Goal: Check status: Check status

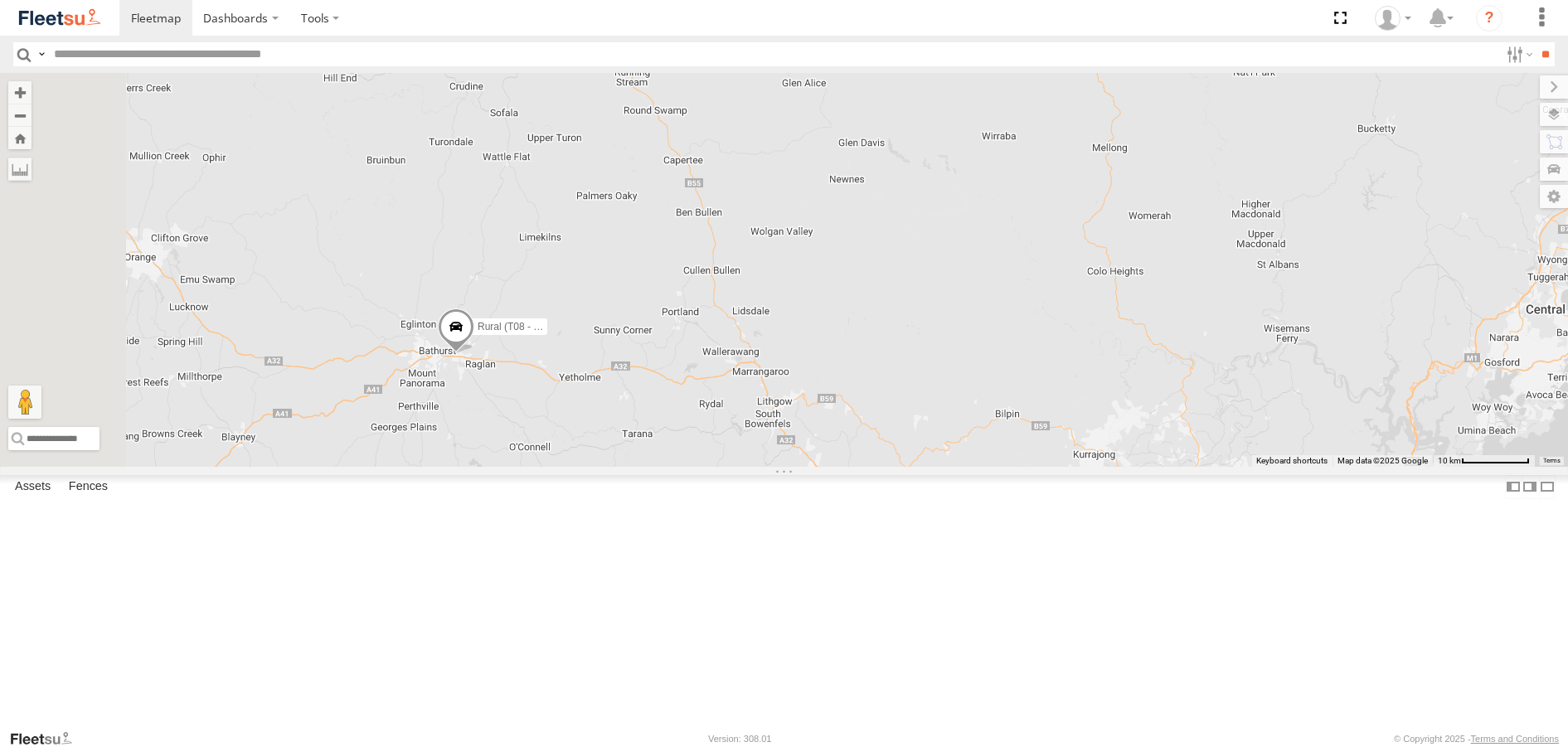
drag, startPoint x: 480, startPoint y: 241, endPoint x: 658, endPoint y: 515, distance: 326.7
click at [658, 466] on div "Brookvale (T10 - [PERSON_NAME]) Rural (T08 - [PERSON_NAME]) Blacktown #1 (T09 -…" at bounding box center [784, 270] width 1568 height 394
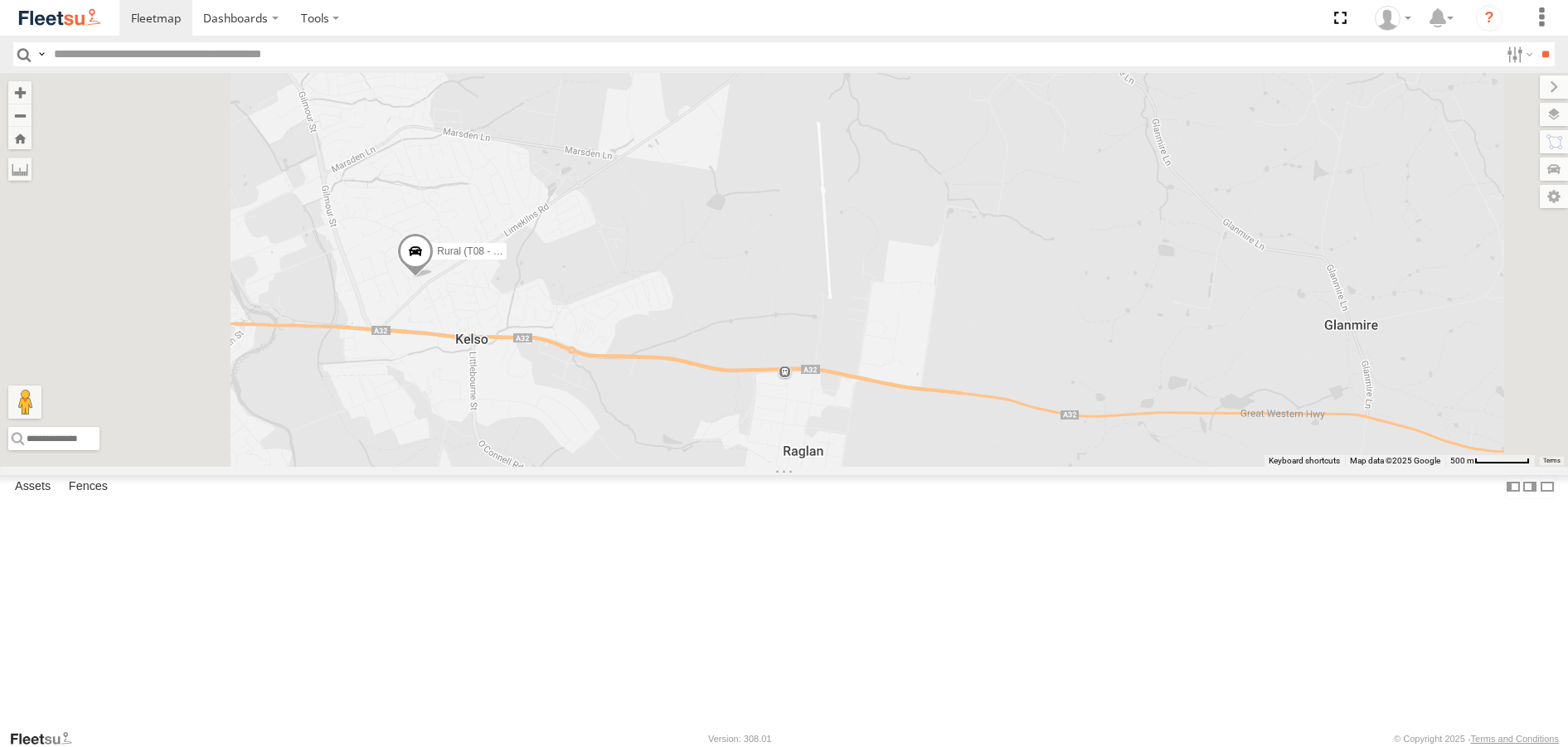
drag, startPoint x: 583, startPoint y: 394, endPoint x: 747, endPoint y: 480, distance: 185.2
click at [742, 466] on div "Brookvale (T10 - [PERSON_NAME]) Rural (T08 - [PERSON_NAME]) Blacktown #1 (T09 -…" at bounding box center [784, 270] width 1568 height 394
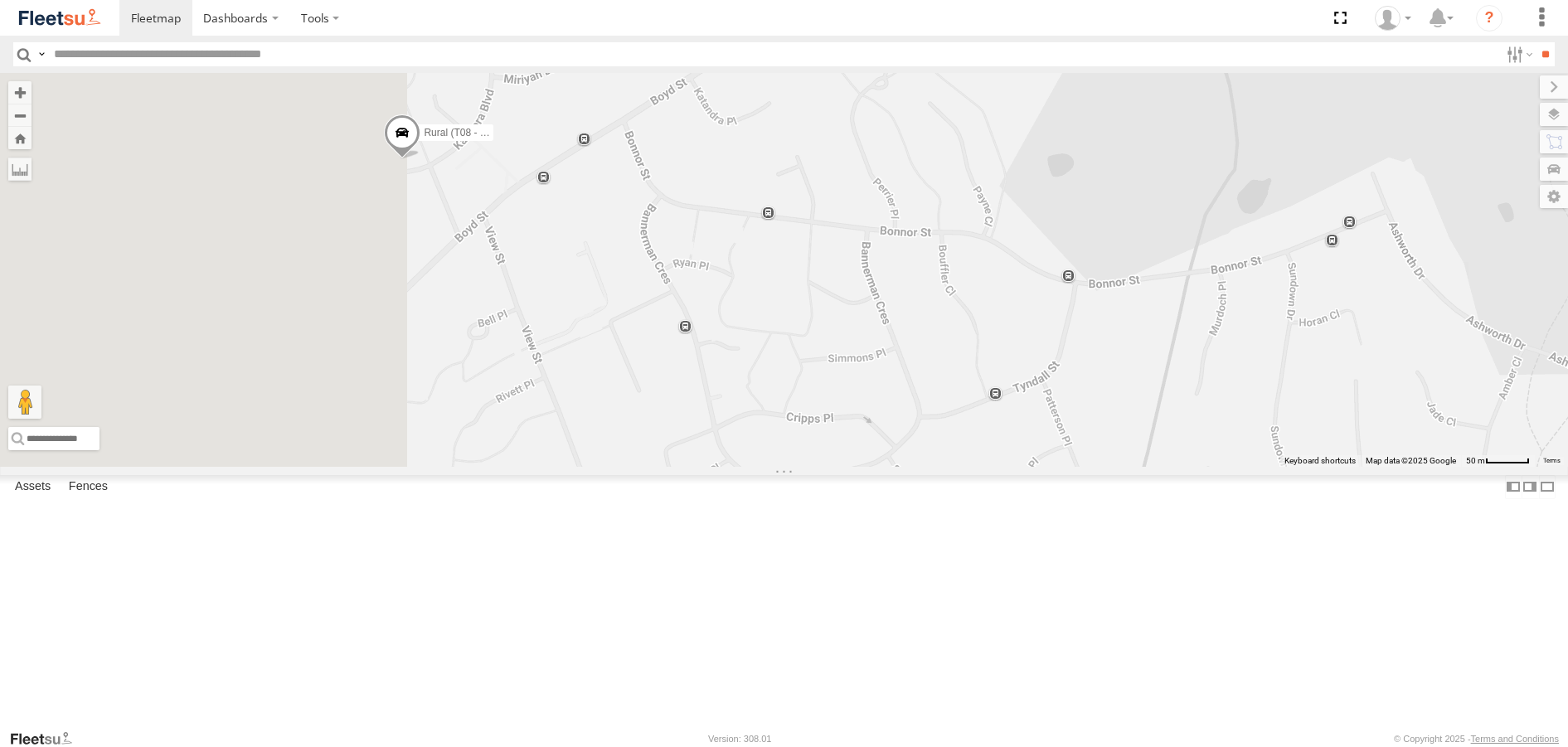
drag, startPoint x: 564, startPoint y: 390, endPoint x: 961, endPoint y: 509, distance: 414.5
click at [958, 466] on div "Brookvale (T10 - [PERSON_NAME]) Rural (T08 - [PERSON_NAME]) Blacktown #1 (T09 -…" at bounding box center [784, 270] width 1568 height 394
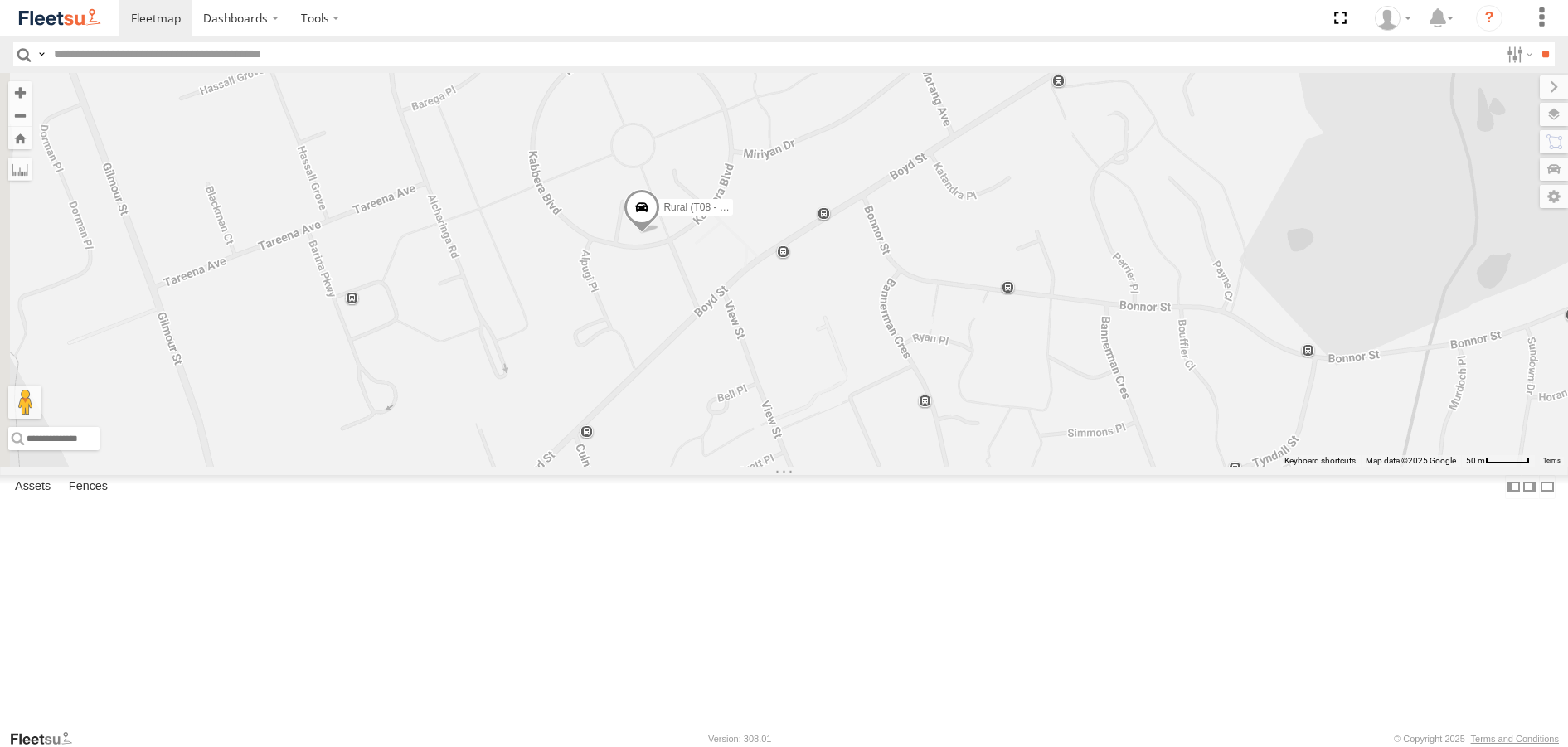
click at [660, 234] on span at bounding box center [641, 212] width 37 height 45
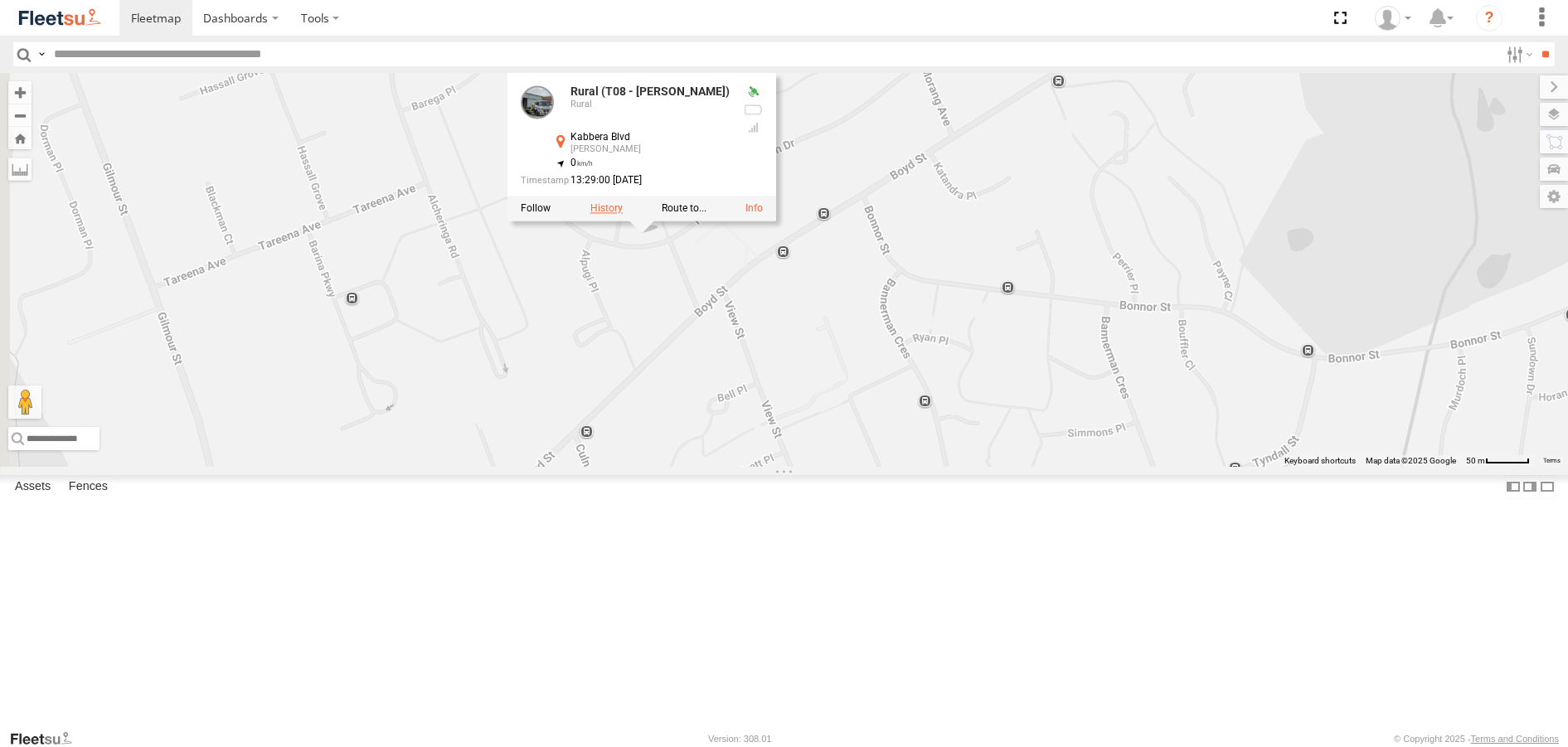
click at [622, 215] on label at bounding box center [606, 209] width 32 height 12
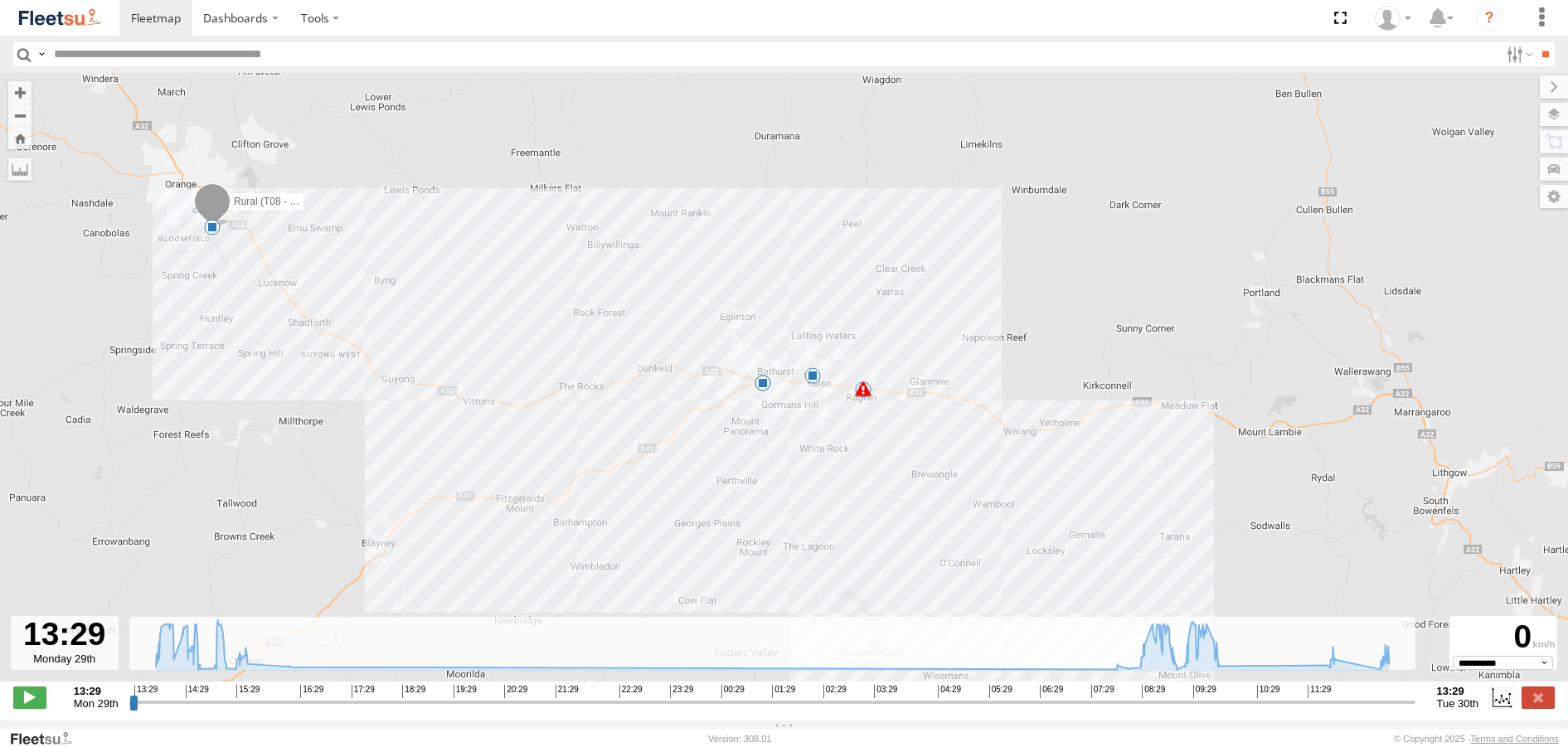
drag, startPoint x: 943, startPoint y: 319, endPoint x: 813, endPoint y: 437, distance: 175.6
click at [820, 435] on div "Rural (T08 - Matt) 13:43 Mon 15:14 Mon 15:17 Mon 07:55 Tue 07:55 Tue 09:18 Tue …" at bounding box center [784, 386] width 1568 height 627
click at [812, 382] on span at bounding box center [808, 378] width 17 height 17
click at [800, 423] on div "Rural (T08 - [PERSON_NAME]) 13:43 Mon 15:14 Mon 15:17 Mon 07:55 Tue 07:55 Tue 0…" at bounding box center [784, 386] width 1568 height 627
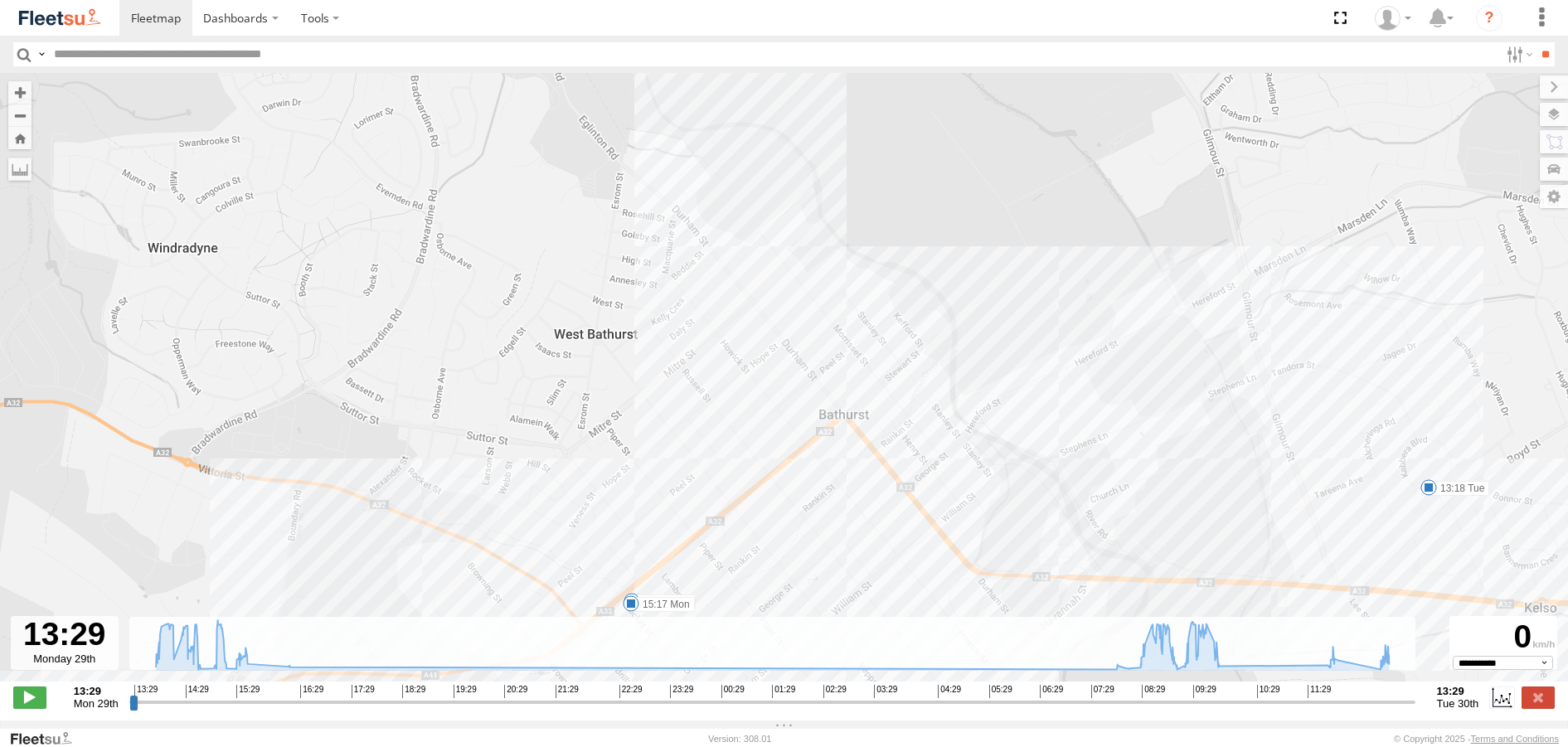
drag, startPoint x: 699, startPoint y: 180, endPoint x: 689, endPoint y: 289, distance: 109.5
click at [692, 286] on div "Rural (T08 - [PERSON_NAME]) 13:43 Mon 15:14 Mon 15:17 Mon 07:55 Tue 07:55 Tue 0…" at bounding box center [784, 386] width 1568 height 627
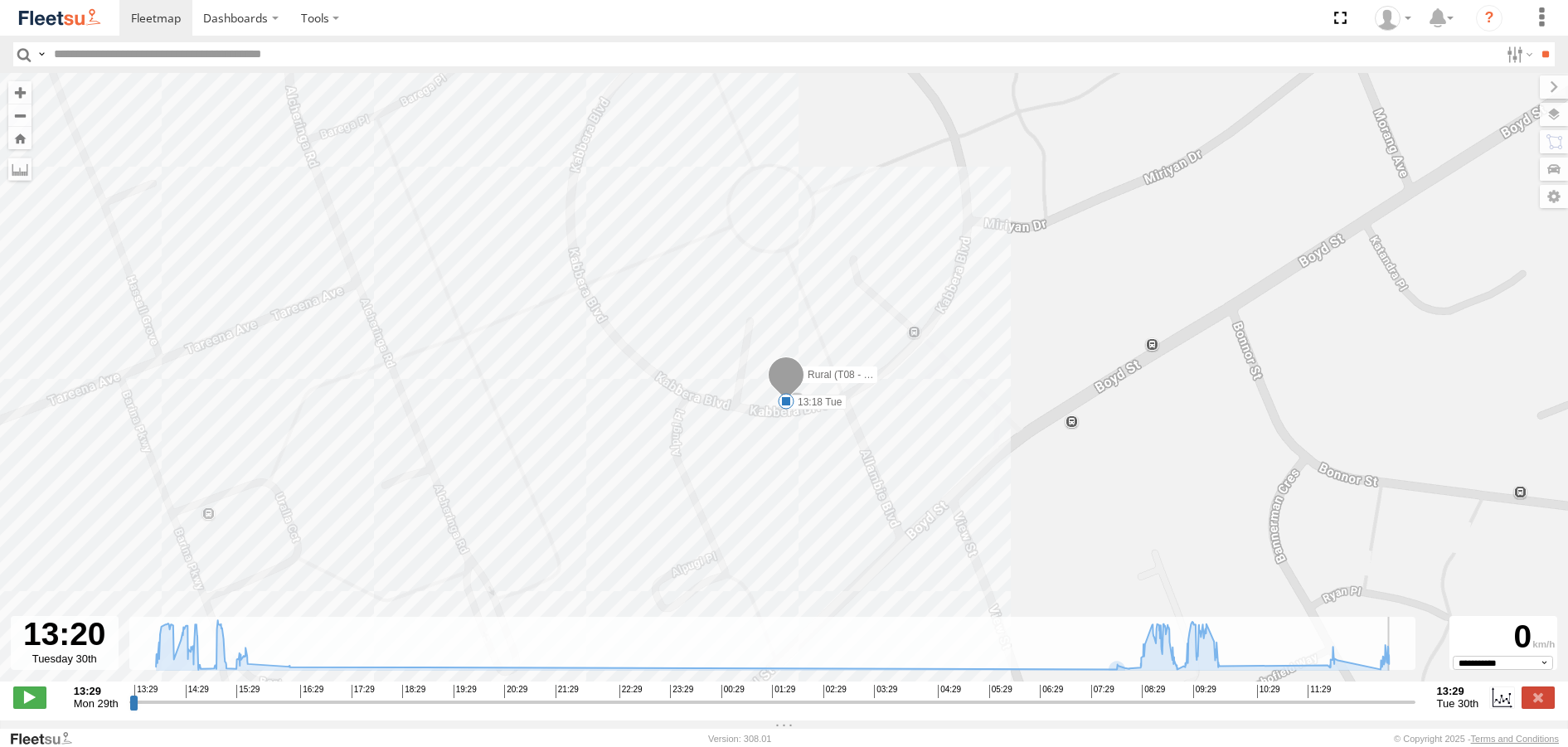
drag, startPoint x: 1336, startPoint y: 710, endPoint x: 1402, endPoint y: 710, distance: 66.0
click at [1402, 710] on input "range" at bounding box center [772, 702] width 1286 height 16
drag, startPoint x: 1405, startPoint y: 711, endPoint x: 1423, endPoint y: 700, distance: 21.1
click at [1415, 708] on input "range" at bounding box center [772, 702] width 1286 height 16
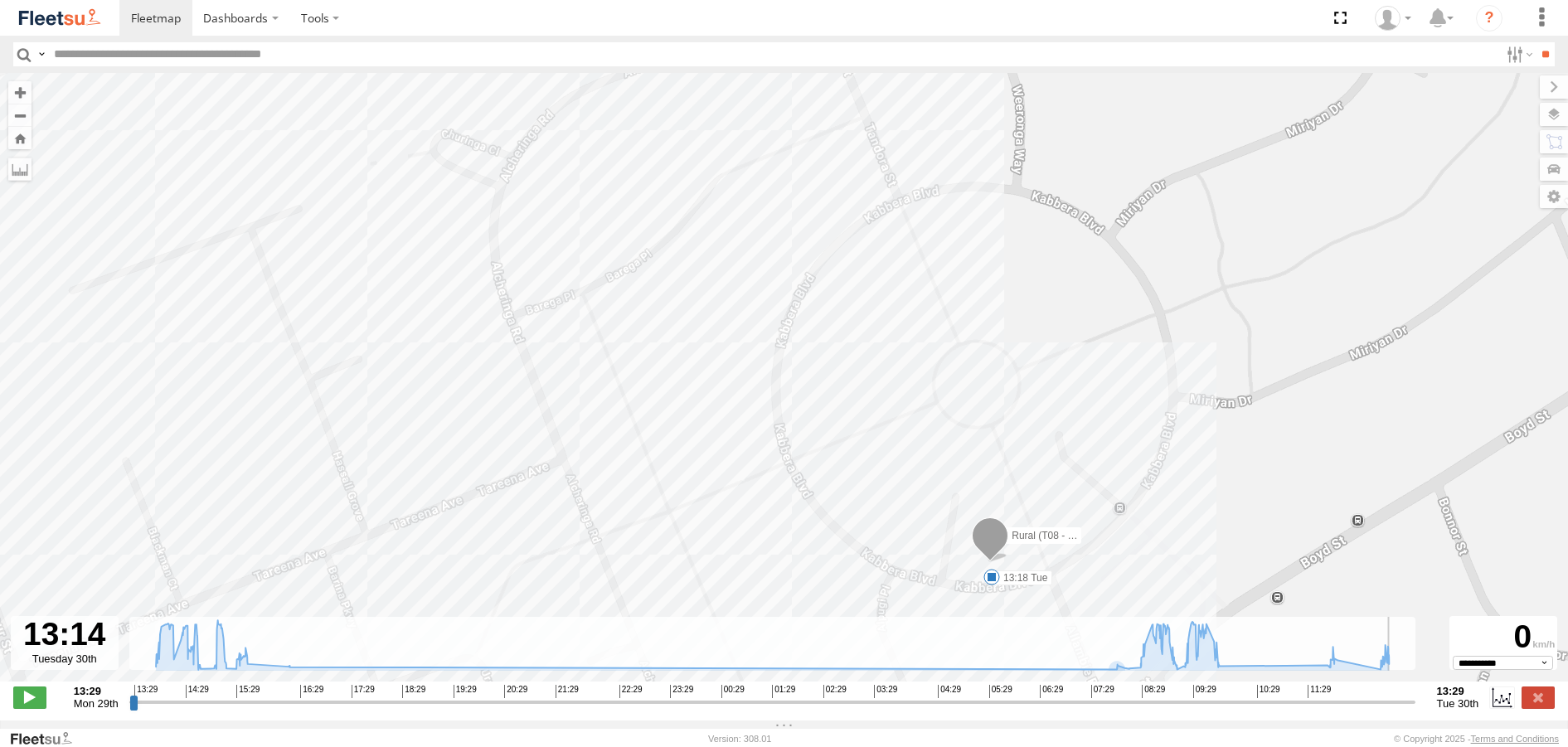
drag, startPoint x: 1413, startPoint y: 711, endPoint x: 1397, endPoint y: 717, distance: 17.1
type input "**********"
click at [1397, 710] on input "range" at bounding box center [772, 702] width 1286 height 16
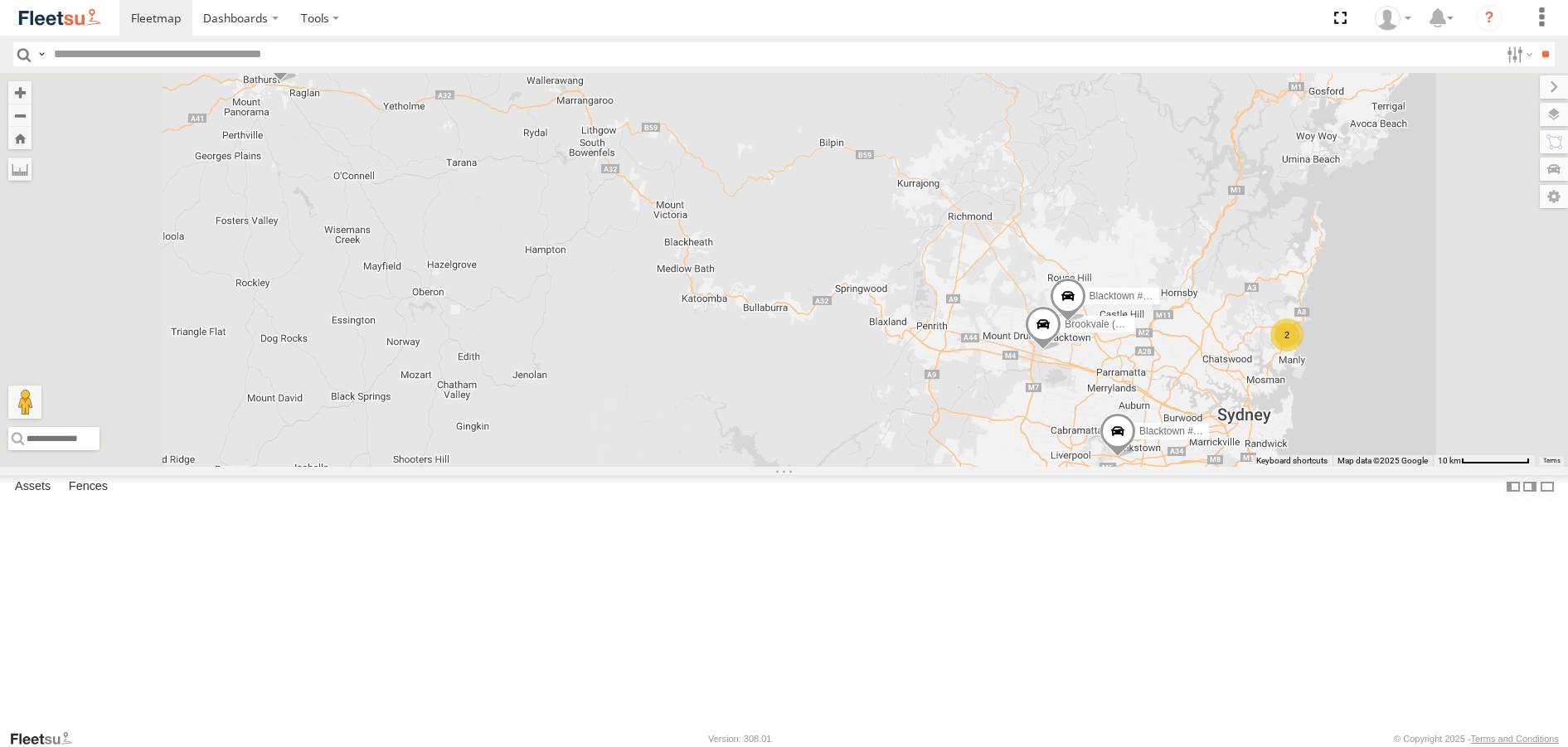
click at [937, 255] on div "Brookvale (T10 - [PERSON_NAME]) Rural (T08 - [PERSON_NAME]) Blacktown #1 (T09 -…" at bounding box center [784, 270] width 1568 height 394
click at [323, 89] on span at bounding box center [305, 67] width 37 height 45
click at [285, 71] on label at bounding box center [268, 64] width 32 height 12
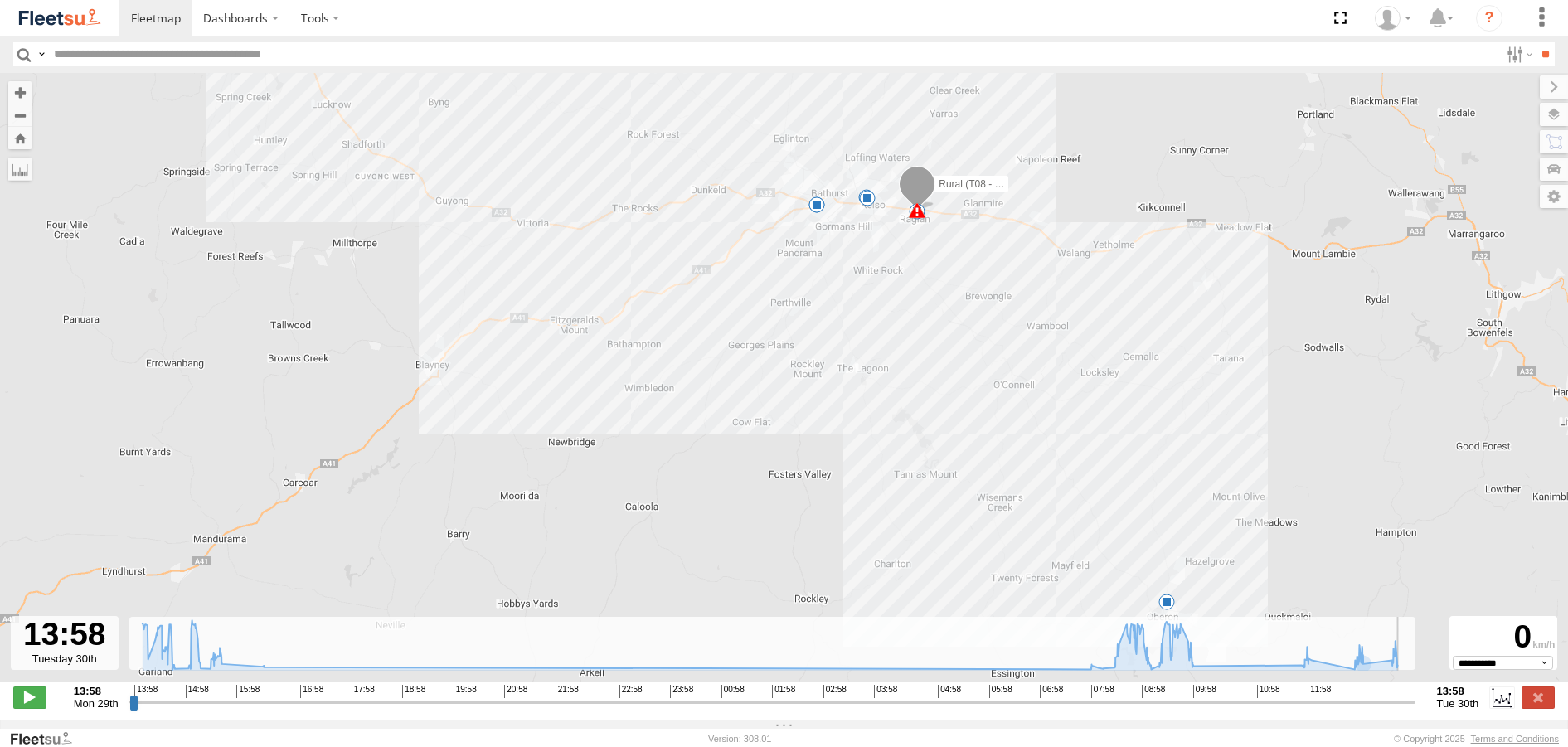
drag, startPoint x: 1364, startPoint y: 710, endPoint x: 1444, endPoint y: 720, distance: 80.6
type input "**********"
click at [1415, 710] on input "range" at bounding box center [772, 702] width 1286 height 16
click at [917, 217] on span at bounding box center [917, 211] width 17 height 17
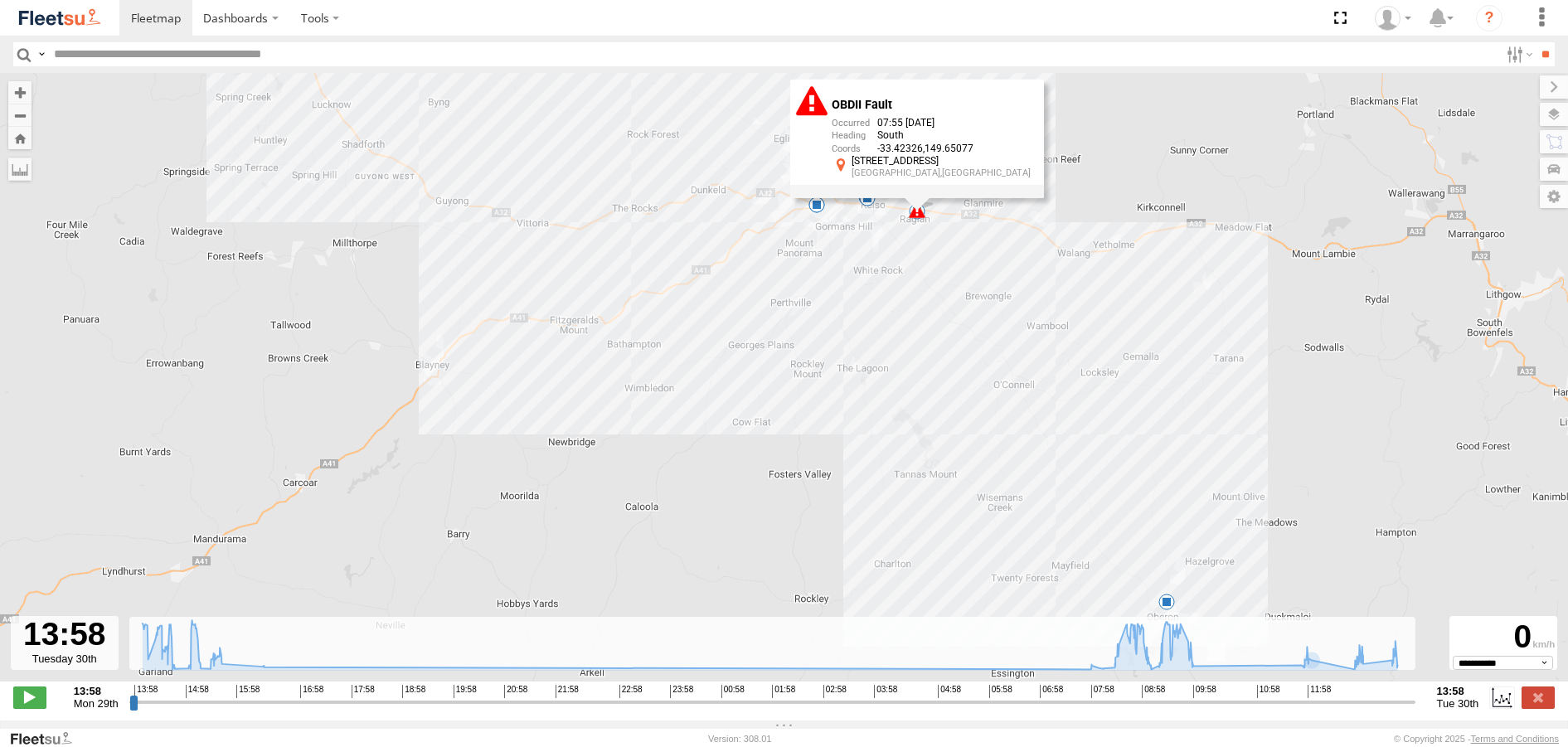
click at [832, 289] on div "Rural (T08 - Matt) 15:14 Mon 15:17 Mon 07:55 Tue 07:55 Tue 09:18 Tue 13:18 Tue …" at bounding box center [784, 386] width 1568 height 627
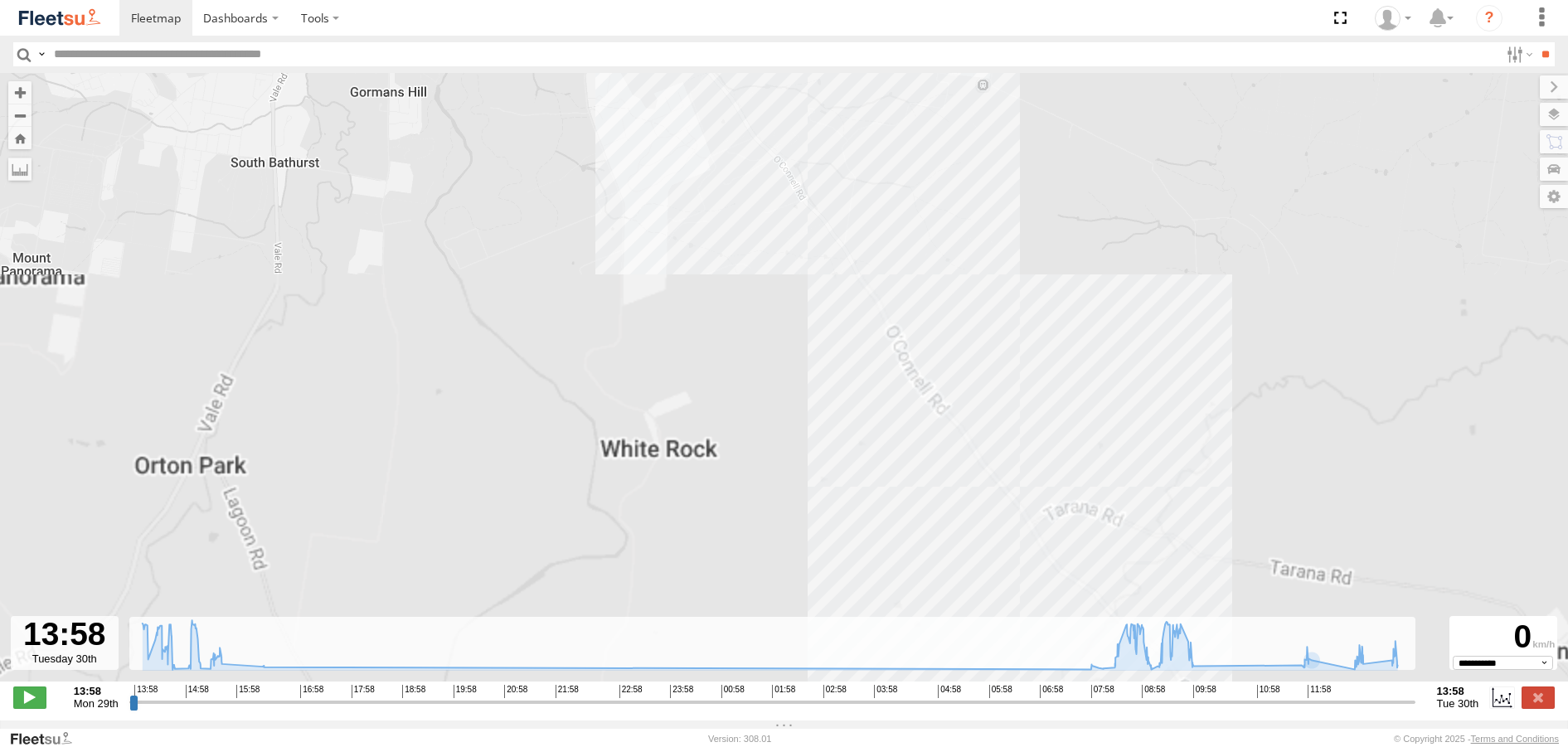
drag, startPoint x: 933, startPoint y: 165, endPoint x: 812, endPoint y: 542, distance: 395.9
click at [812, 542] on div "Rural (T08 - Matt) 15:14 Mon 15:17 Mon 07:55 Tue 07:55 Tue 09:18 Tue 13:18 Tue …" at bounding box center [784, 386] width 1568 height 627
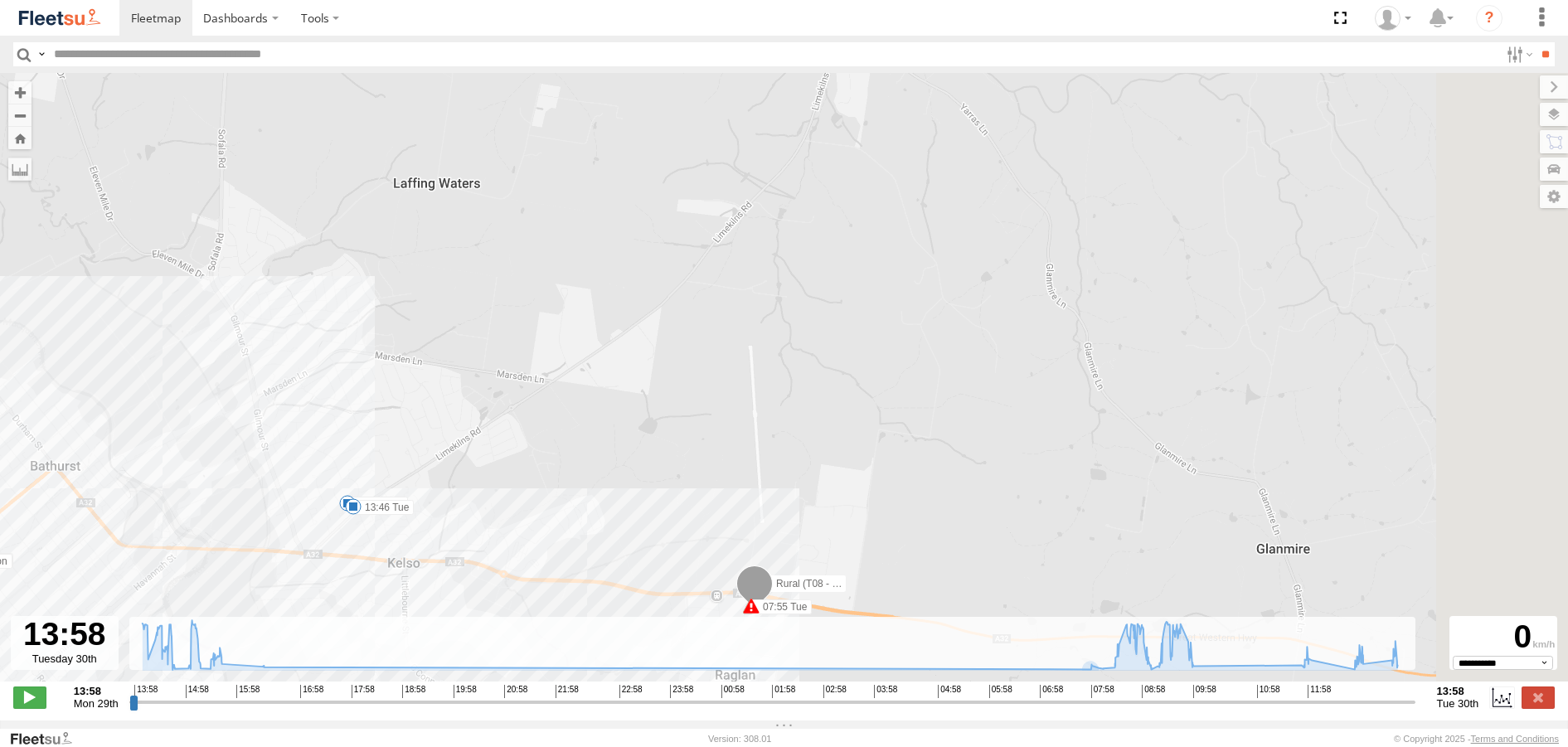
drag, startPoint x: 856, startPoint y: 425, endPoint x: 887, endPoint y: 246, distance: 181.7
click at [888, 249] on div "Rural (T08 - Matt) 15:14 Mon 15:17 Mon 07:55 Tue 07:55 Tue 09:18 Tue 13:18 Tue …" at bounding box center [784, 386] width 1568 height 627
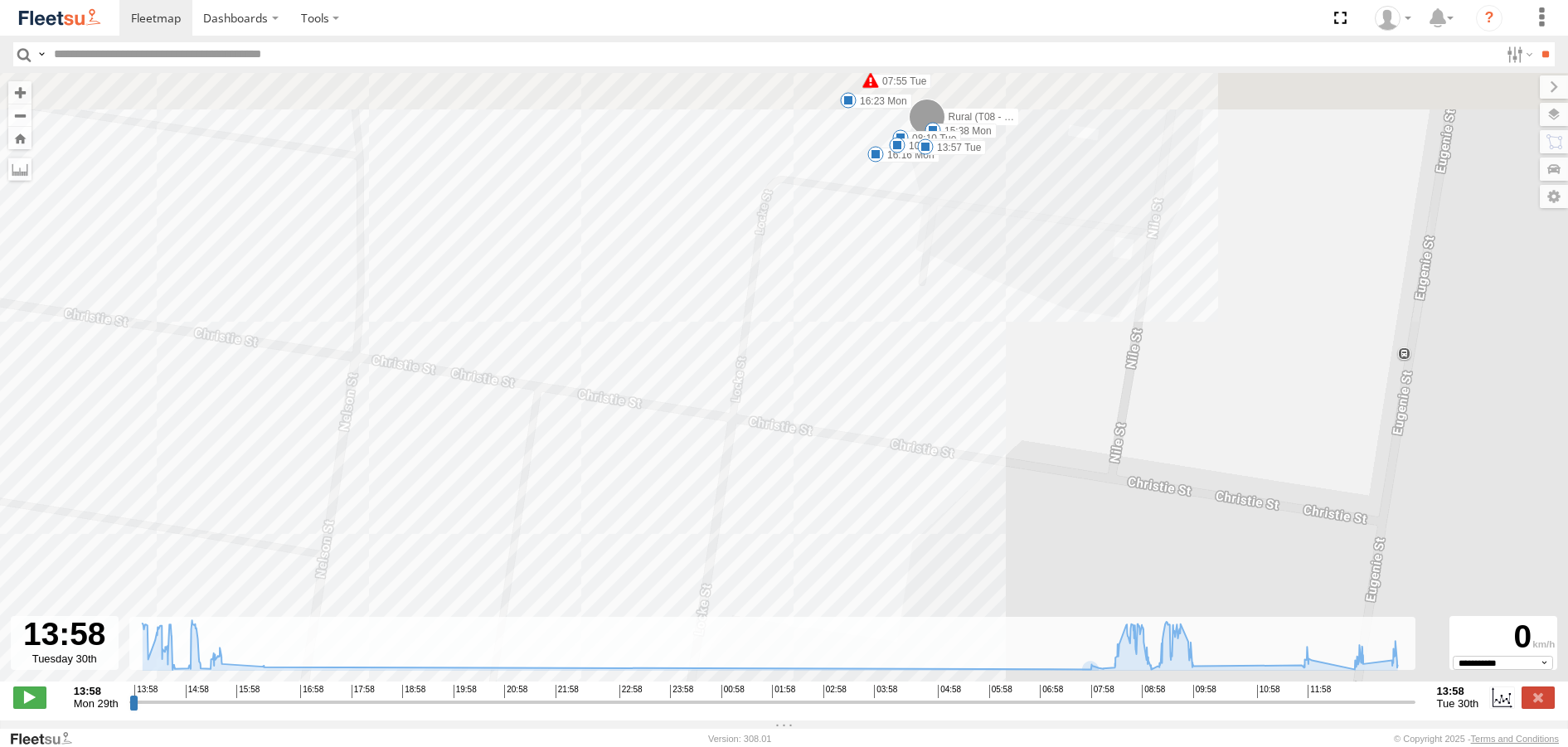
drag, startPoint x: 836, startPoint y: 260, endPoint x: 752, endPoint y: 420, distance: 180.7
click at [759, 407] on div "Rural (T08 - Matt) 15:14 Mon 15:17 Mon 07:55 Tue 07:55 Tue 09:18 Tue 13:18 Tue …" at bounding box center [784, 386] width 1568 height 627
